Goal: Task Accomplishment & Management: Manage account settings

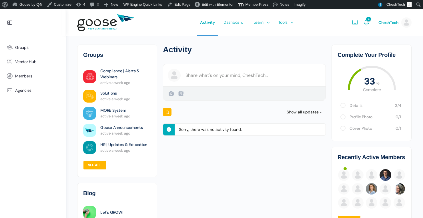
click at [182, 59] on e-page-transition at bounding box center [211, 109] width 423 height 218
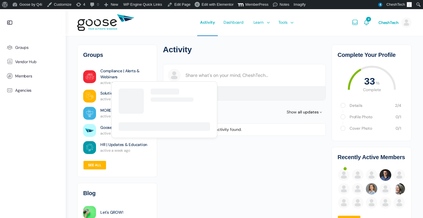
click at [116, 71] on link "Compliance | Alerts & Webinars" at bounding box center [125, 74] width 51 height 12
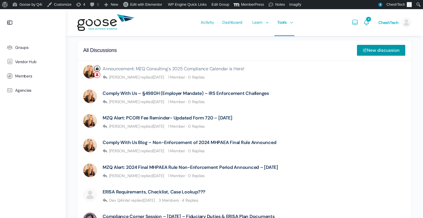
scroll to position [343, 0]
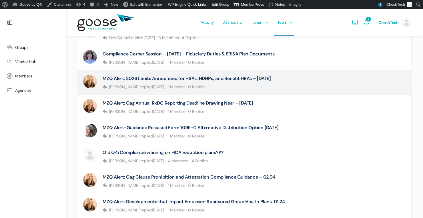
click at [249, 85] on div "[PERSON_NAME] replied [DATE] 1 Member · 0 Replies" at bounding box center [186, 86] width 168 height 5
click at [249, 79] on link "MZQ Alert: 2026 Limits Announced for HSAs, HDHPs, and Benefit HRAs – [DATE]" at bounding box center [186, 78] width 168 height 5
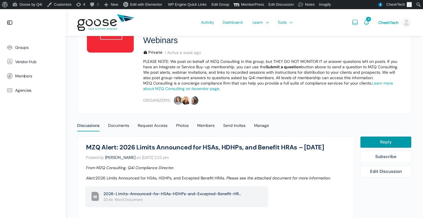
scroll to position [71, 0]
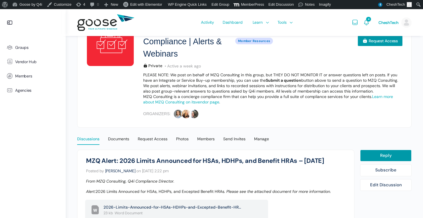
click at [85, 140] on div "Discussions" at bounding box center [88, 140] width 22 height 9
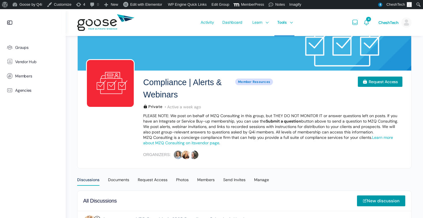
scroll to position [104, 0]
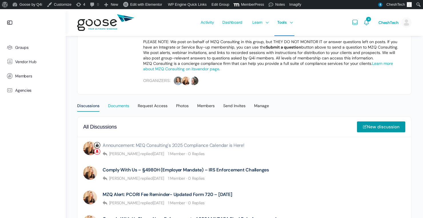
click at [115, 103] on div "Documents" at bounding box center [118, 107] width 21 height 9
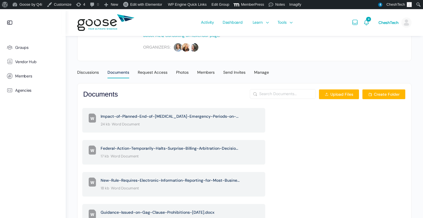
scroll to position [147, 0]
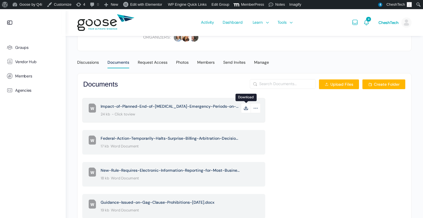
click at [248, 108] on icon at bounding box center [246, 108] width 10 height 10
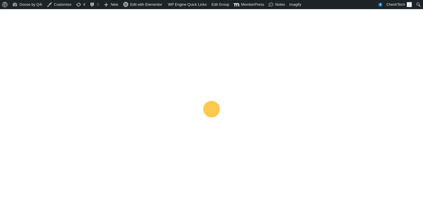
scroll to position [113, 0]
click at [187, 58] on e-page-transition at bounding box center [211, 109] width 423 height 218
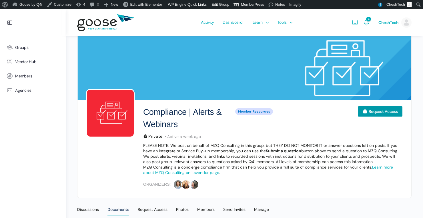
scroll to position [113, 0]
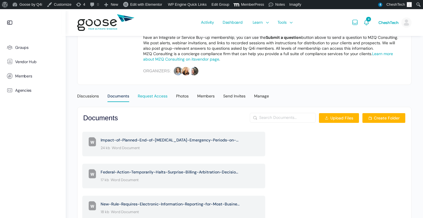
click at [163, 100] on div "Request Access" at bounding box center [153, 97] width 30 height 9
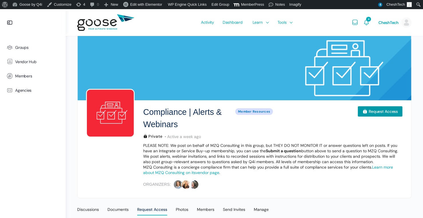
scroll to position [77, 0]
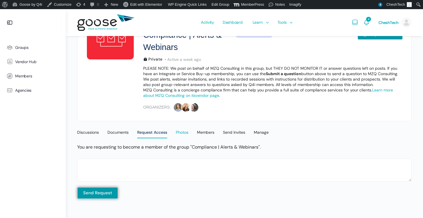
click at [184, 131] on div "Photos" at bounding box center [182, 134] width 13 height 9
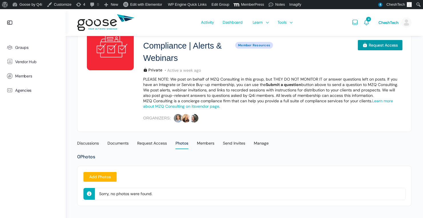
scroll to position [70, 0]
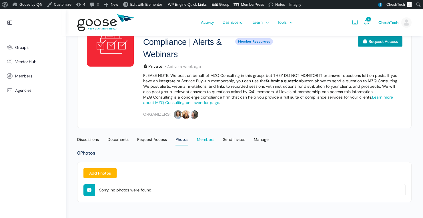
click at [206, 137] on div "Members" at bounding box center [205, 141] width 17 height 9
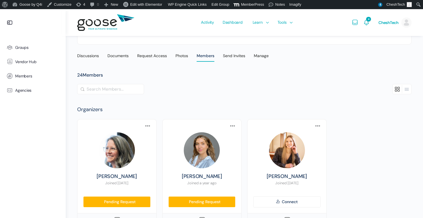
scroll to position [111, 0]
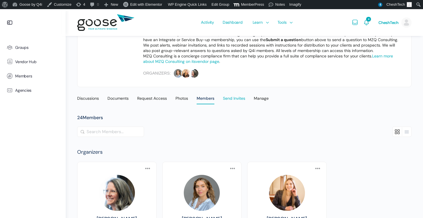
click at [240, 102] on div "Send Invites" at bounding box center [234, 100] width 22 height 9
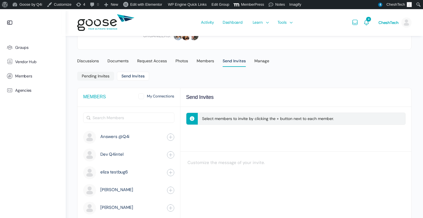
scroll to position [150, 0]
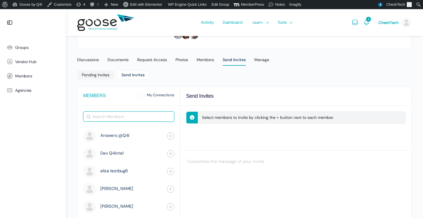
click at [155, 114] on input "Search Members" at bounding box center [128, 117] width 91 height 10
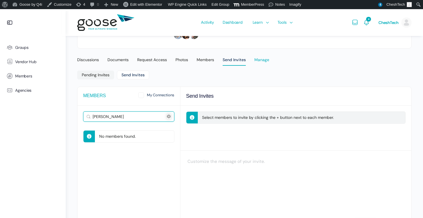
type input "[PERSON_NAME]"
click at [260, 61] on div "Manage" at bounding box center [261, 61] width 15 height 9
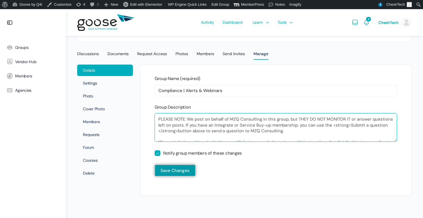
click at [194, 119] on textarea "PLEASE NOTE: We post on behalf of MZQ Consulting in this group, but THEY DO NOT…" at bounding box center [275, 127] width 242 height 29
click at [202, 121] on textarea "PLEASE NOTE: We post on behalf of MZQ Consulting in this group, but THEY DO NOT…" at bounding box center [275, 127] width 242 height 29
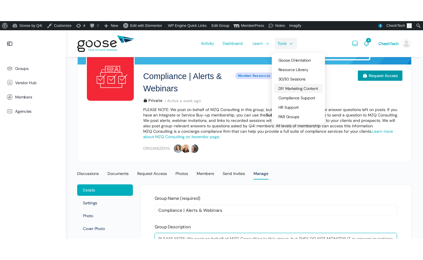
scroll to position [56, 0]
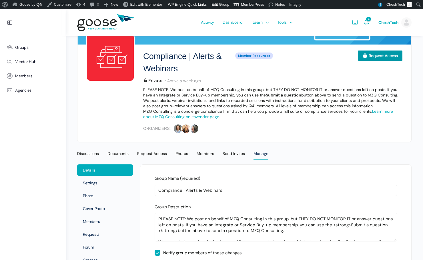
click at [198, 109] on p "MZQ Consulting is a concierge compliance firm that can help you provide a full …" at bounding box center [272, 114] width 259 height 11
click at [29, 60] on span "Vendor Hub" at bounding box center [25, 61] width 21 height 5
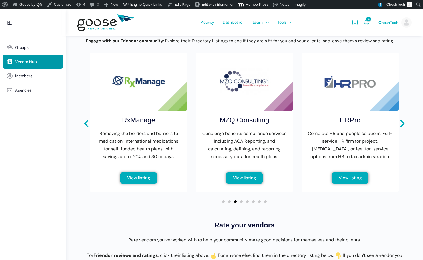
scroll to position [209, 0]
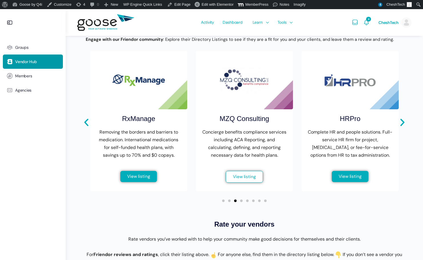
click at [232, 181] on link "View listing" at bounding box center [244, 177] width 37 height 12
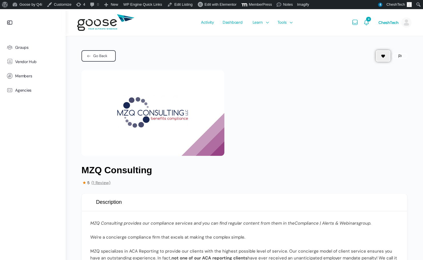
click at [110, 53] on link "Go Back" at bounding box center [98, 55] width 34 height 11
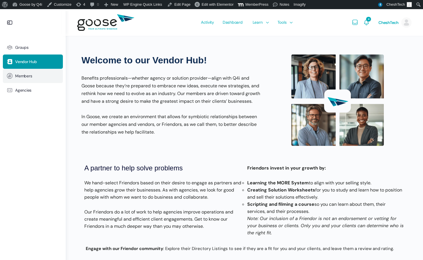
click at [42, 77] on link "Members" at bounding box center [33, 76] width 60 height 14
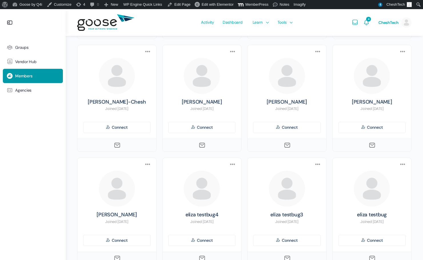
scroll to position [433, 0]
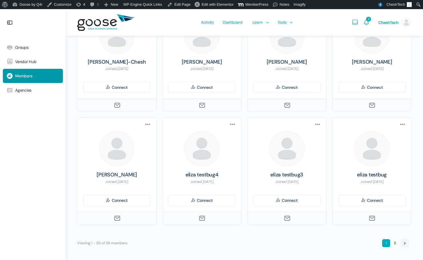
click at [400, 244] on link "→" at bounding box center [404, 243] width 8 height 8
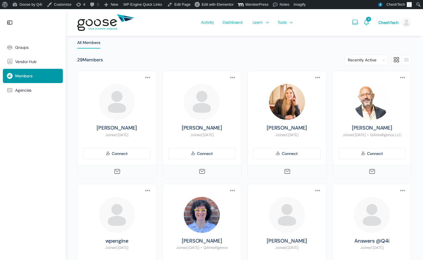
scroll to position [0, 0]
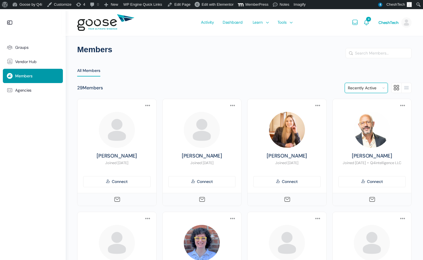
click at [355, 87] on select "Recently Active Newest Members Alphabetical" at bounding box center [366, 88] width 43 height 10
select select "newest"
click at [345, 83] on select "Recently Active Newest Members Alphabetical" at bounding box center [366, 88] width 43 height 10
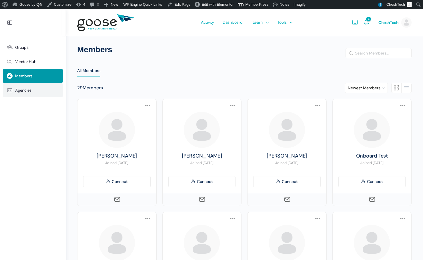
click at [28, 86] on link "Agencies" at bounding box center [33, 90] width 60 height 14
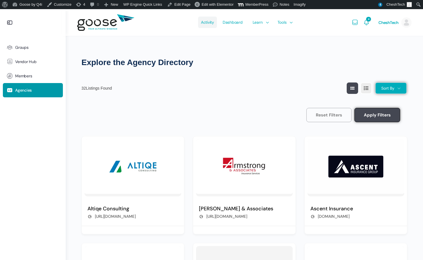
click at [209, 20] on span "Activity" at bounding box center [207, 22] width 13 height 27
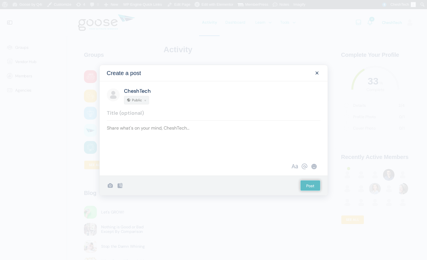
click at [256, 75] on form "Create a post CheshTech Public Upload Failed Error Upload Failed Error Upload F…" at bounding box center [213, 130] width 228 height 131
click at [191, 134] on div "Post what&#039;s new" at bounding box center [214, 137] width 214 height 27
click at [203, 105] on div "CheshTech Public" at bounding box center [214, 95] width 228 height 28
click at [201, 109] on input "text" at bounding box center [214, 115] width 214 height 12
type input "H"
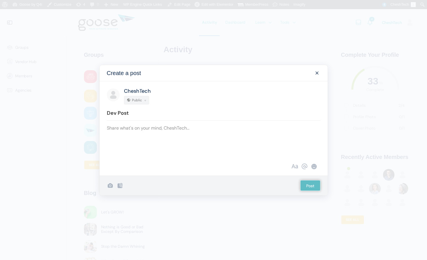
type input "Dev Post"
click at [171, 154] on div "CheshTech Public Dev Post Upload Failed Error Upload Failed Error Upload Failed…" at bounding box center [214, 119] width 228 height 76
click at [174, 146] on div "Post what&#039;s new" at bounding box center [214, 137] width 214 height 27
click at [304, 180] on input "Post" at bounding box center [310, 185] width 20 height 11
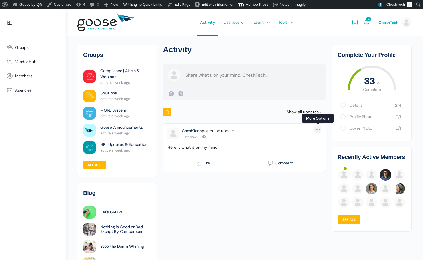
click at [318, 129] on icon at bounding box center [317, 129] width 5 height 5
click at [293, 145] on link "Edit Activity Edit" at bounding box center [289, 142] width 53 height 11
type input "Dev Post"
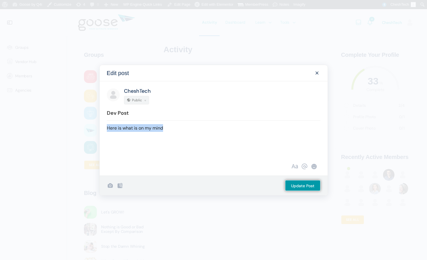
drag, startPoint x: 175, startPoint y: 129, endPoint x: 70, endPoint y: 124, distance: 105.2
click at [70, 124] on div "Edit post CheshTech Public Dev Post Here is what is on my mind Upload Failed Er…" at bounding box center [213, 130] width 427 height 260
click at [297, 185] on input "Update Post" at bounding box center [302, 185] width 35 height 11
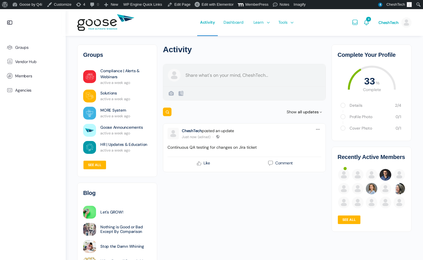
scroll to position [0, 0]
click at [218, 136] on span at bounding box center [217, 136] width 5 height 5
click at [226, 182] on li "Only Me" at bounding box center [238, 183] width 53 height 10
click at [218, 137] on span at bounding box center [217, 136] width 5 height 5
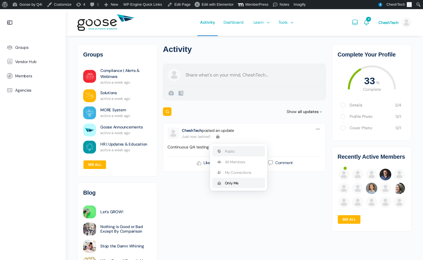
click at [218, 154] on li "Public" at bounding box center [238, 151] width 53 height 10
click at [315, 128] on icon at bounding box center [317, 129] width 5 height 5
click at [264, 119] on div "Post Update CheshTech Public Create a post CheshTech Public Public Visible to a…" at bounding box center [244, 118] width 163 height 108
click at [293, 110] on span "Show" at bounding box center [291, 112] width 10 height 4
click at [325, 114] on div "Activity Post Update CheshTech Public Create a post CheshTech Public Public Vis…" at bounding box center [244, 179] width 168 height 286
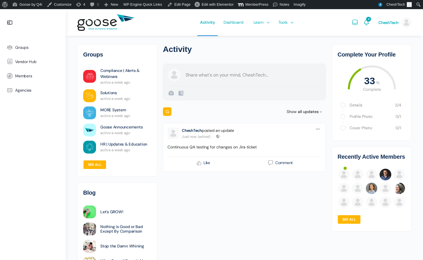
click at [320, 111] on icon at bounding box center [320, 112] width 4 height 6
click at [300, 193] on div "Activity Post Update CheshTech Public Create a post CheshTech Public Public Vis…" at bounding box center [244, 179] width 168 height 286
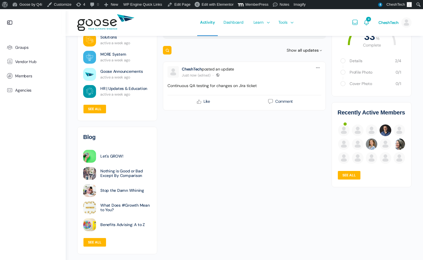
scroll to position [0, 0]
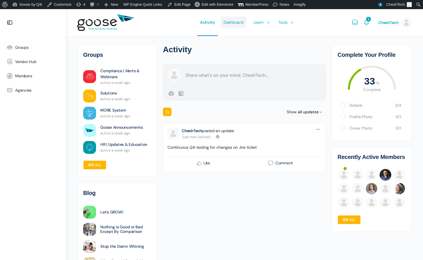
click at [238, 21] on span "Dashboard" at bounding box center [233, 22] width 20 height 27
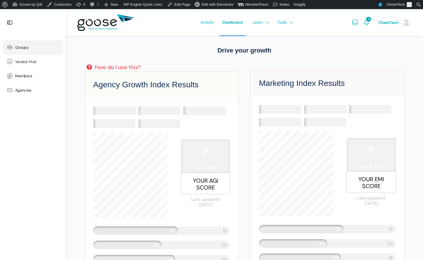
scroll to position [146, 0]
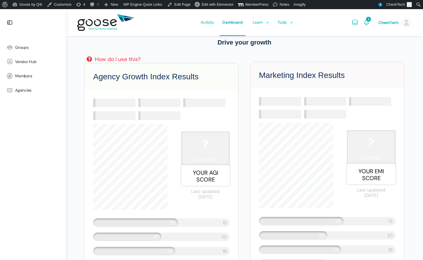
click at [122, 59] on div "How do I use this?" at bounding box center [118, 59] width 46 height 8
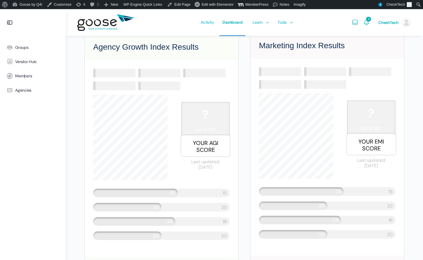
scroll to position [177, 0]
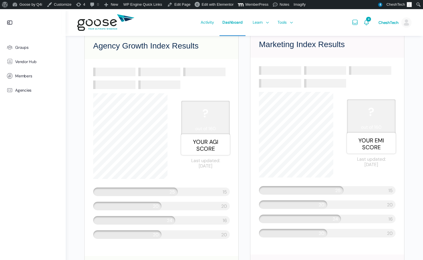
click at [213, 143] on span "Your AGI Score" at bounding box center [205, 144] width 49 height 21
click at [211, 125] on span "? out of 160" at bounding box center [205, 118] width 40 height 25
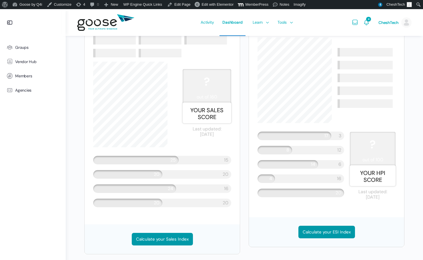
scroll to position [501, 0]
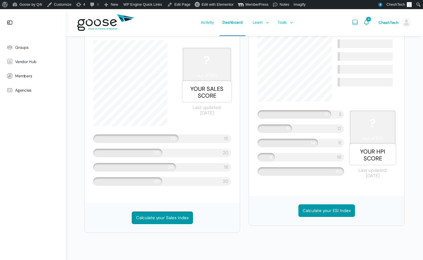
click at [170, 215] on link "Calculate your Sales Index" at bounding box center [162, 218] width 61 height 13
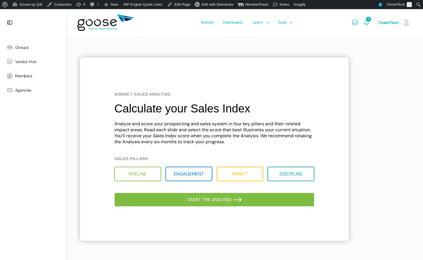
scroll to position [9, 0]
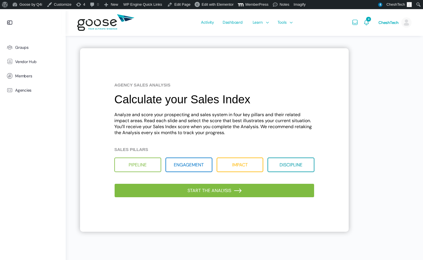
click at [185, 162] on li "Engagement" at bounding box center [188, 165] width 47 height 15
click at [146, 165] on li "Pipeline" at bounding box center [137, 165] width 47 height 15
click at [160, 190] on link "Start the analysis" at bounding box center [214, 191] width 200 height 14
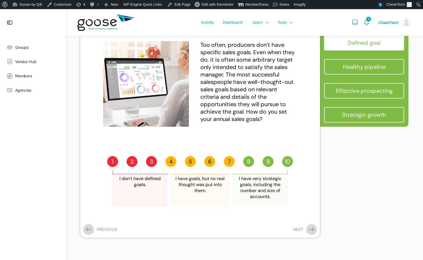
scroll to position [0, 0]
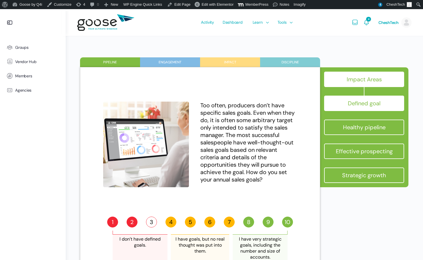
click at [148, 222] on label "3" at bounding box center [151, 222] width 11 height 11
radio input "true"
click at [204, 218] on div "4 5 6 7" at bounding box center [199, 223] width 69 height 12
click at [208, 218] on label "6" at bounding box center [209, 222] width 11 height 11
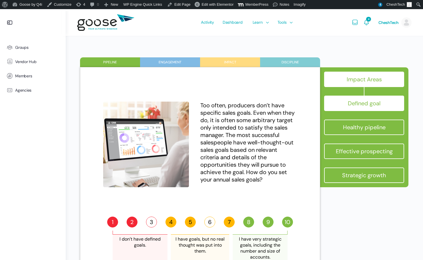
radio input "true"
click at [231, 26] on span "Dashboard" at bounding box center [232, 22] width 20 height 27
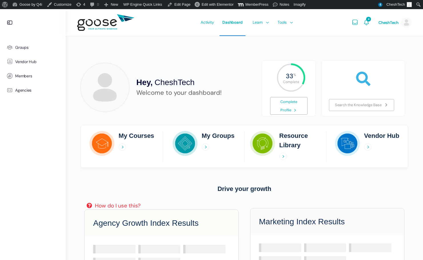
click at [295, 110] on icon at bounding box center [295, 110] width 6 height 6
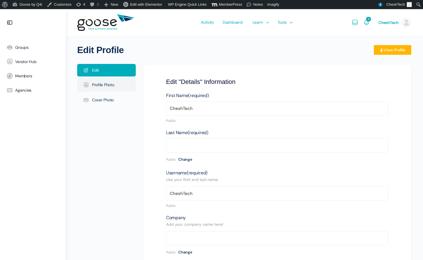
click at [99, 80] on link "Profile Photo" at bounding box center [106, 85] width 59 height 14
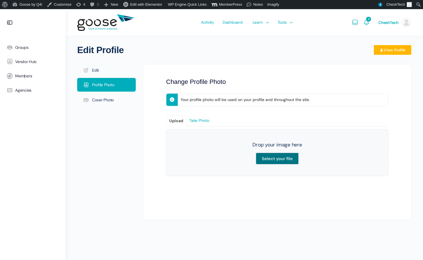
click at [276, 157] on input "Select your file" at bounding box center [277, 159] width 43 height 12
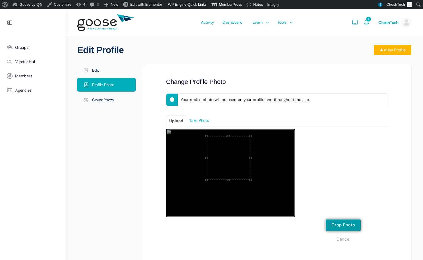
drag, startPoint x: 241, startPoint y: 178, endPoint x: 239, endPoint y: 163, distance: 15.3
click at [239, 163] on div at bounding box center [228, 158] width 44 height 44
click at [349, 226] on button "Crop Photo" at bounding box center [342, 225] width 35 height 12
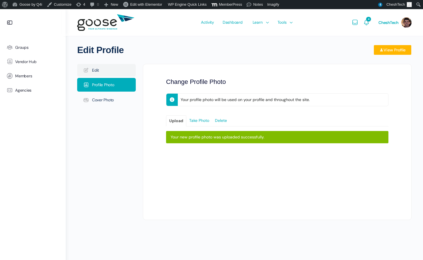
click at [108, 74] on link "Edit" at bounding box center [106, 70] width 59 height 13
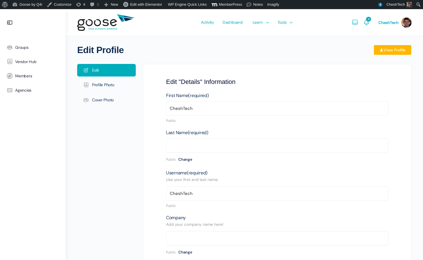
click at [196, 60] on div "Edit Profile View Profile View Edit Profile Photo Cover Photo Edit Profile Phot…" at bounding box center [244, 172] width 334 height 254
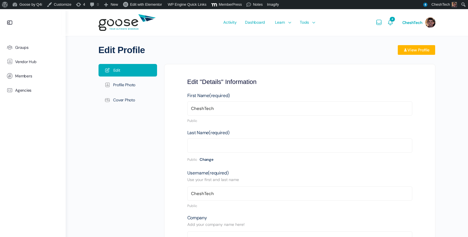
click at [114, 25] on img at bounding box center [126, 22] width 57 height 23
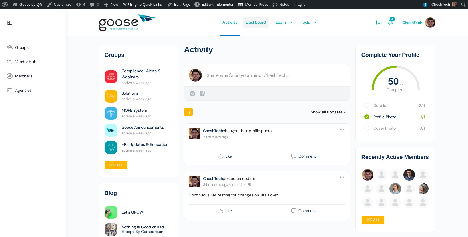
click at [252, 25] on span "Dashboard" at bounding box center [256, 22] width 20 height 27
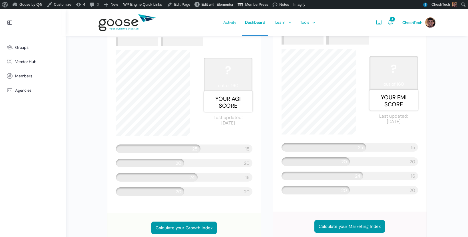
scroll to position [269, 0]
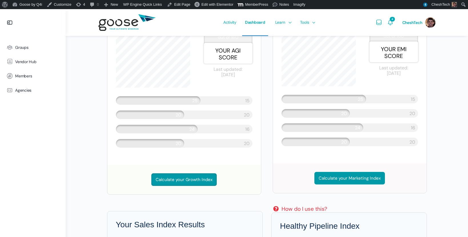
click at [179, 177] on link "Calculate your Growth Index" at bounding box center [183, 179] width 65 height 13
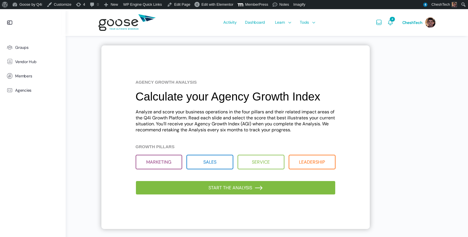
scroll to position [17, 0]
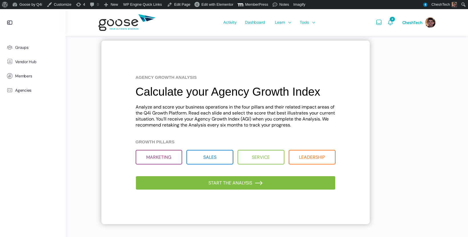
click at [253, 160] on li "Service" at bounding box center [261, 157] width 47 height 15
click at [211, 160] on li "Sales" at bounding box center [209, 157] width 47 height 15
click at [176, 153] on li "Marketing" at bounding box center [159, 157] width 47 height 15
click at [290, 157] on li "Leadership" at bounding box center [312, 157] width 47 height 15
click at [272, 157] on li "Service" at bounding box center [261, 157] width 47 height 15
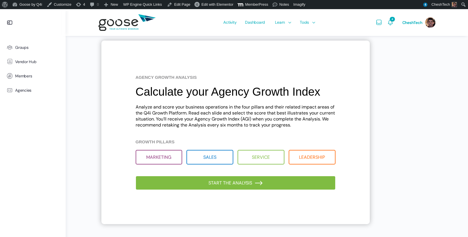
click at [268, 184] on link "Start the analysis" at bounding box center [236, 183] width 200 height 14
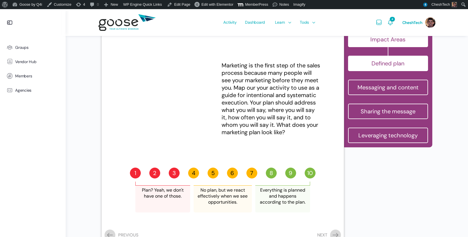
scroll to position [40, 0]
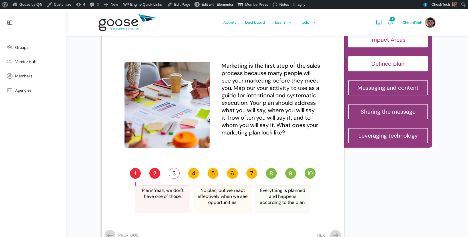
click at [172, 175] on label "3" at bounding box center [174, 173] width 11 height 11
radio input "true"
click at [271, 174] on label "8" at bounding box center [271, 173] width 11 height 11
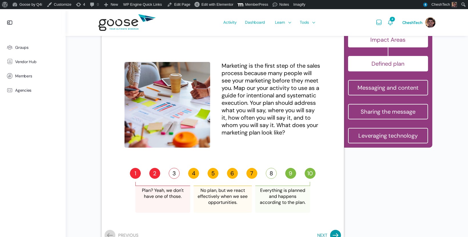
radio input "true"
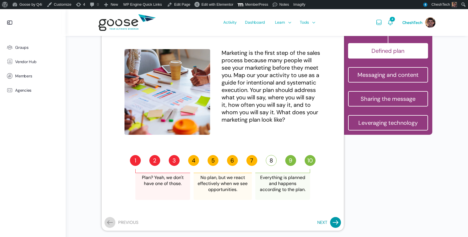
scroll to position [69, 0]
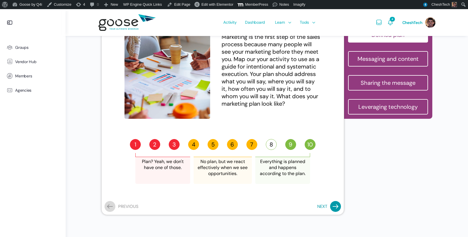
click at [333, 205] on icon "button" at bounding box center [336, 206] width 6 height 5
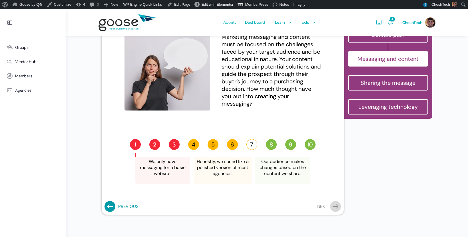
click at [256, 146] on label "7" at bounding box center [251, 144] width 11 height 11
radio input "true"
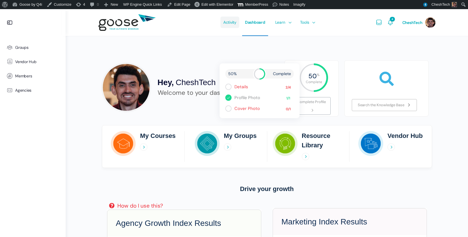
click at [228, 23] on span "Activity" at bounding box center [229, 22] width 13 height 27
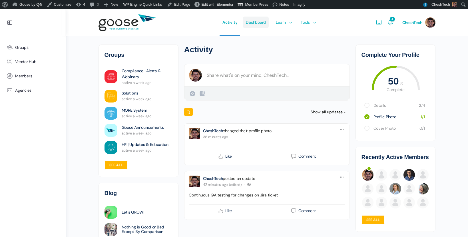
click at [254, 20] on span "Dashboard" at bounding box center [256, 22] width 20 height 27
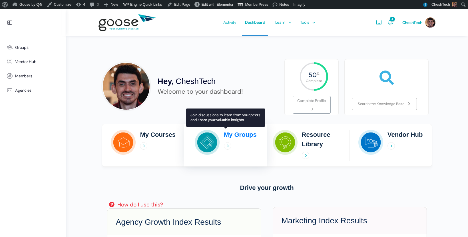
scroll to position [0, 0]
